Goal: Find contact information: Find contact information

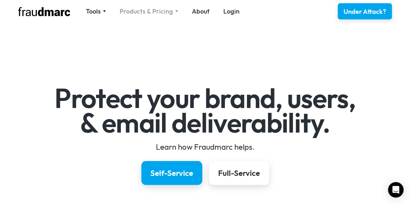
click at [151, 12] on div "Products & Pricing" at bounding box center [146, 11] width 53 height 9
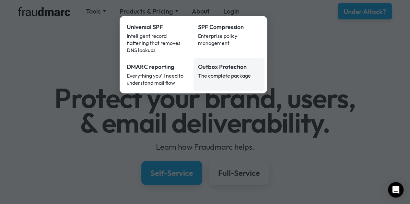
click at [217, 63] on div "Outbox Protection" at bounding box center [229, 67] width 62 height 8
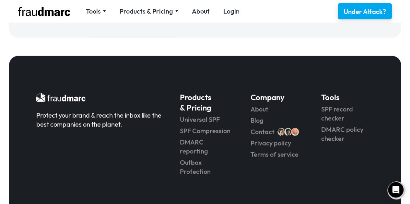
scroll to position [838, 0]
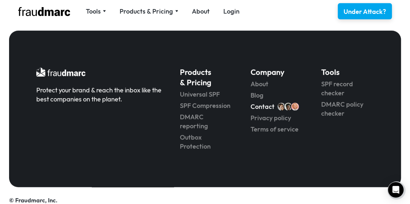
click at [256, 107] on link "Contact" at bounding box center [262, 106] width 24 height 9
